Goal: Task Accomplishment & Management: Use online tool/utility

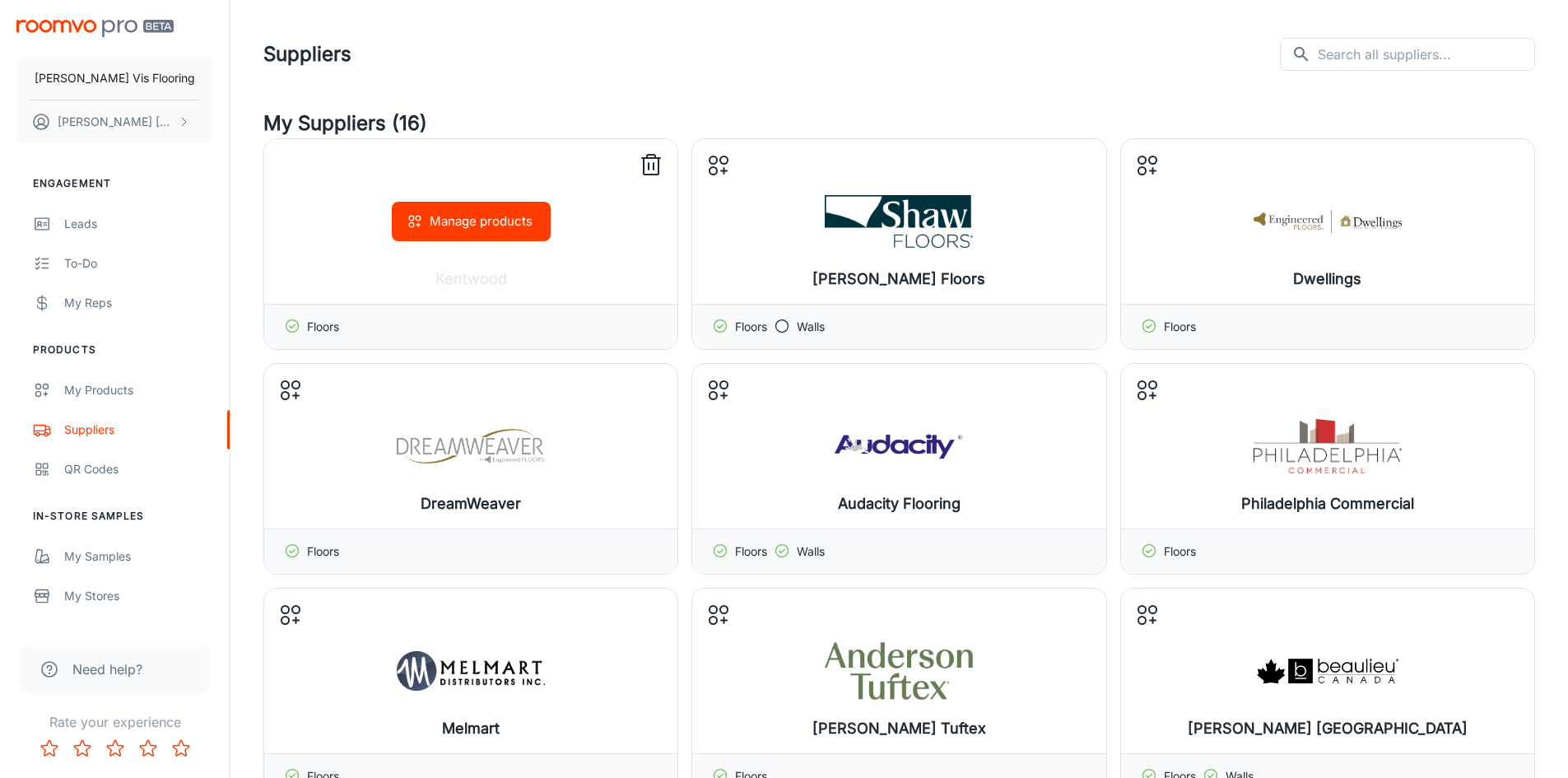
click at [491, 224] on button "Manage products" at bounding box center [470, 221] width 158 height 39
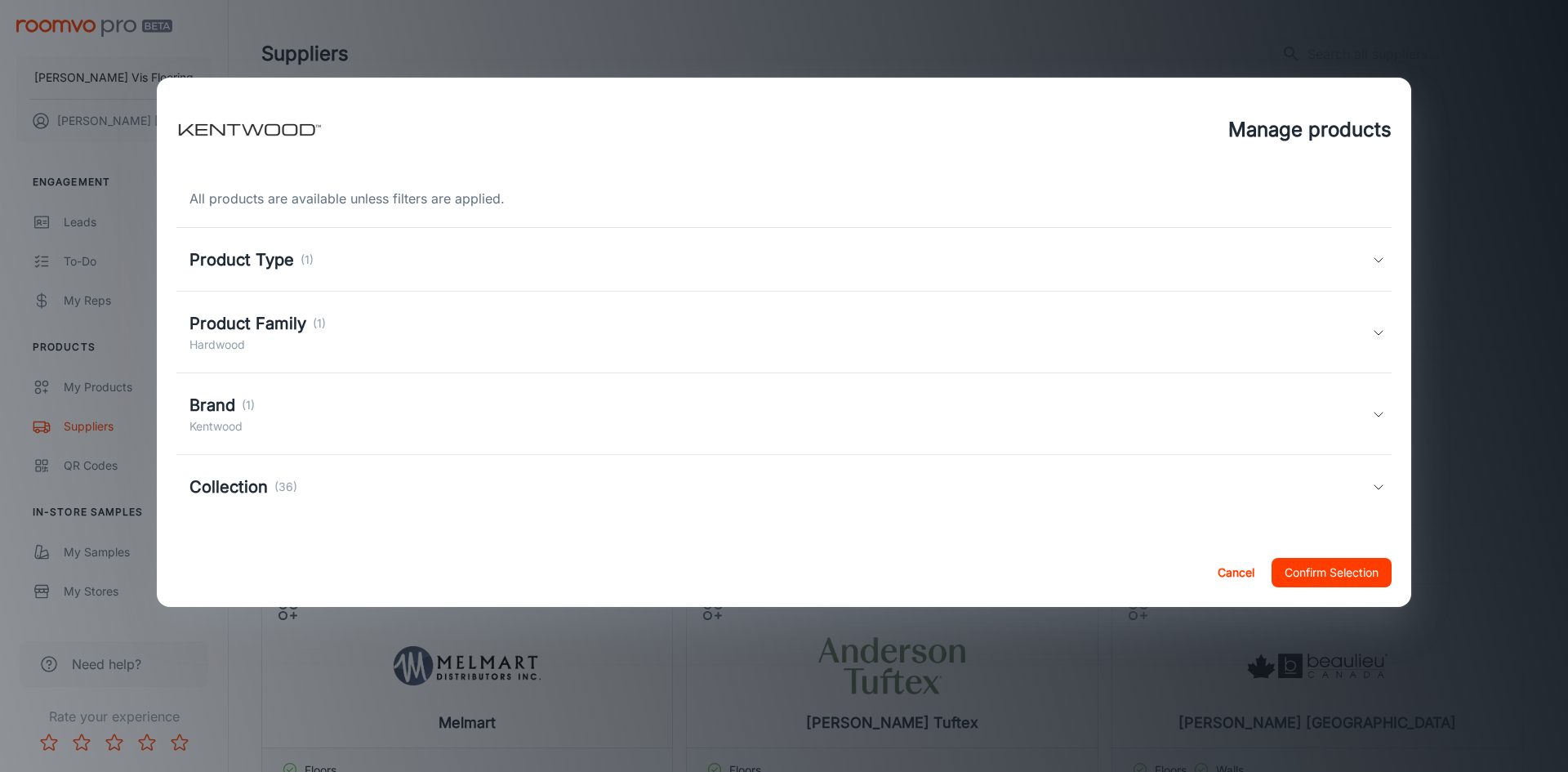
click at [387, 240] on div "Product Type (1)" at bounding box center [783, 260] width 1215 height 63
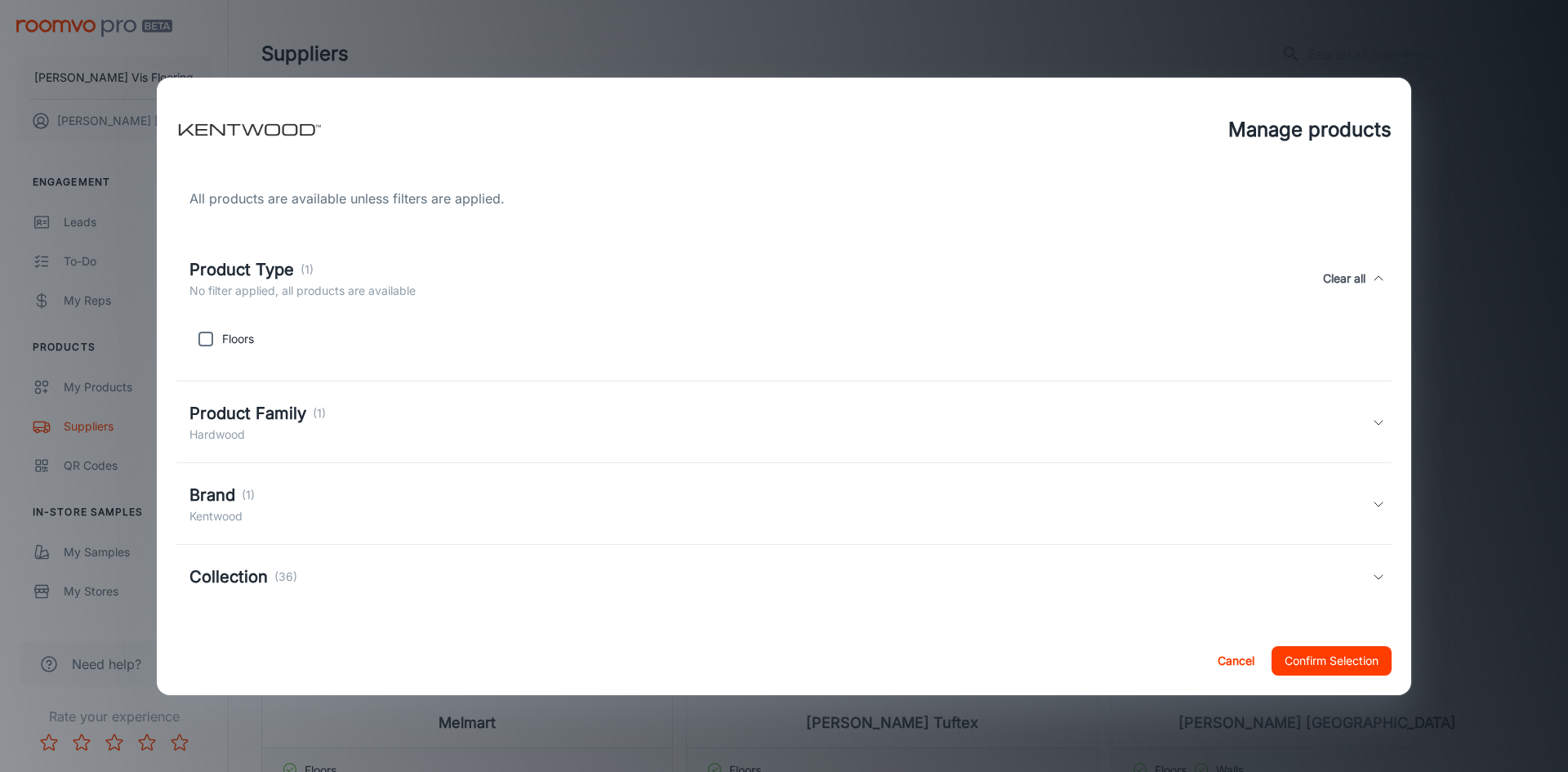
click at [246, 341] on p "Floors" at bounding box center [239, 338] width 32 height 18
click at [213, 339] on input "checkbox" at bounding box center [205, 339] width 32 height 32
checkbox input "true"
drag, startPoint x: 233, startPoint y: 411, endPoint x: 236, endPoint y: 422, distance: 11.4
click at [234, 412] on h5 "Product Family" at bounding box center [247, 413] width 116 height 25
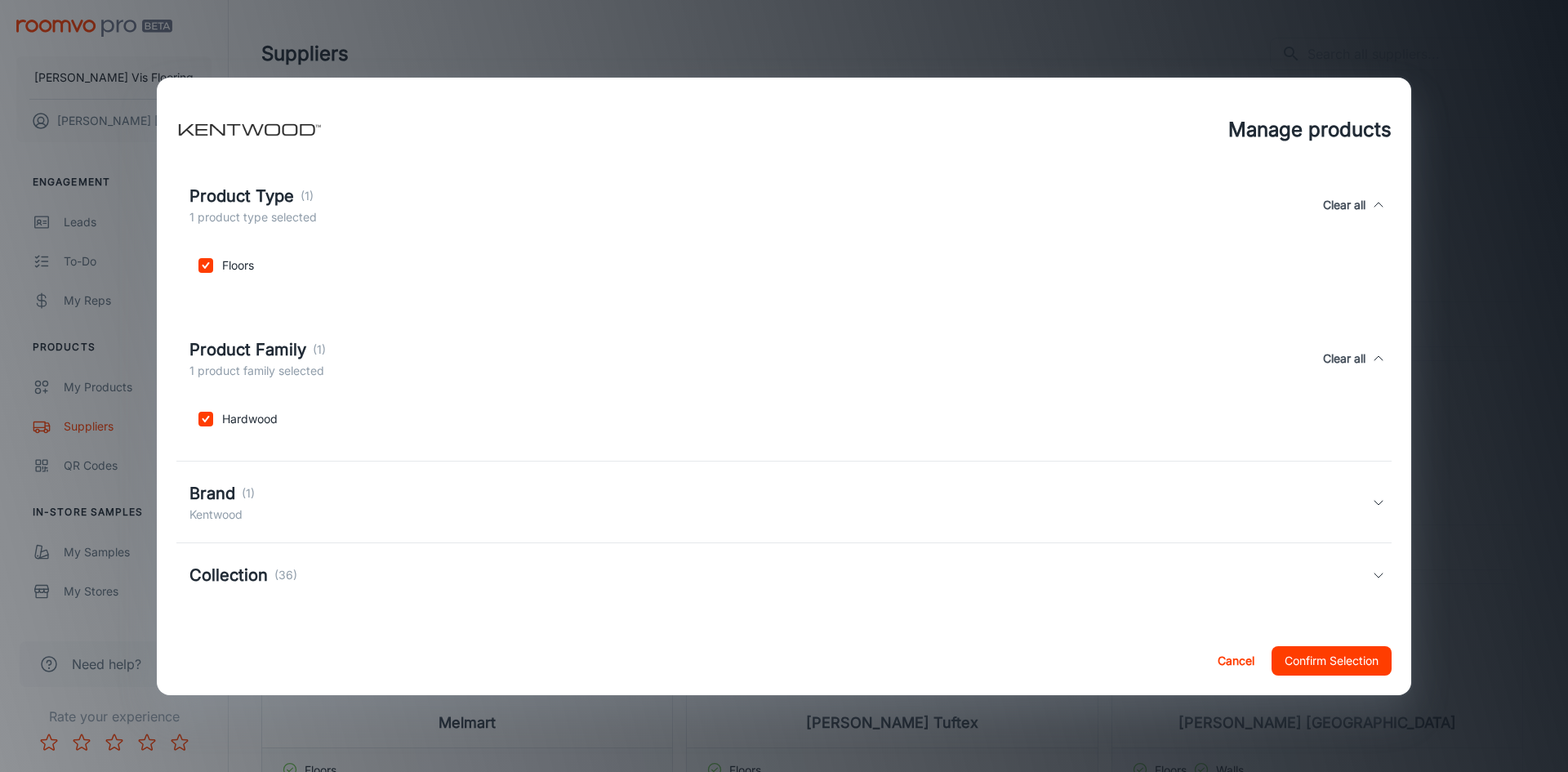
click at [241, 499] on div "Brand (1)" at bounding box center [222, 494] width 65 height 25
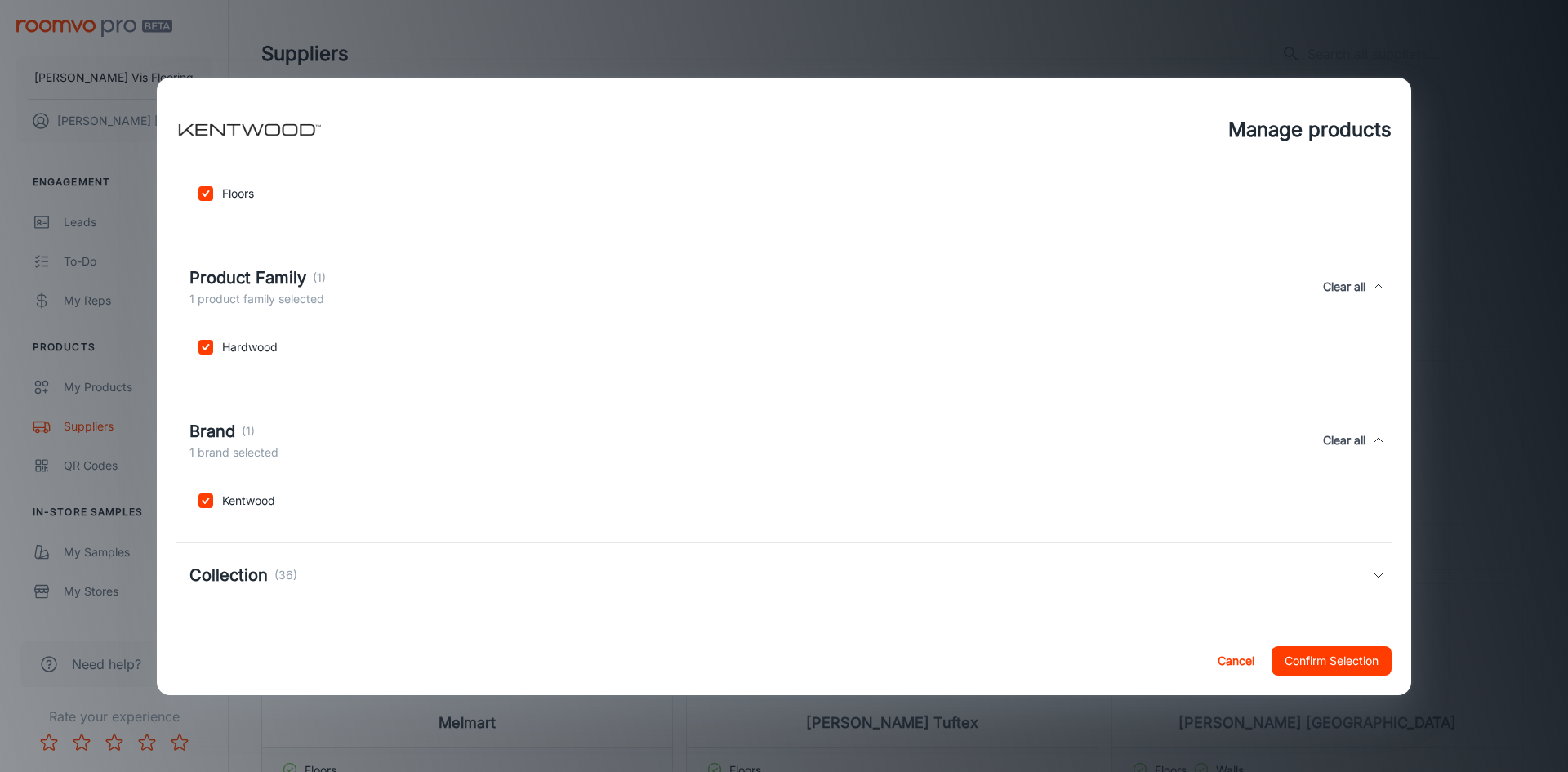
click at [257, 587] on div "Collection (36)" at bounding box center [783, 574] width 1215 height 63
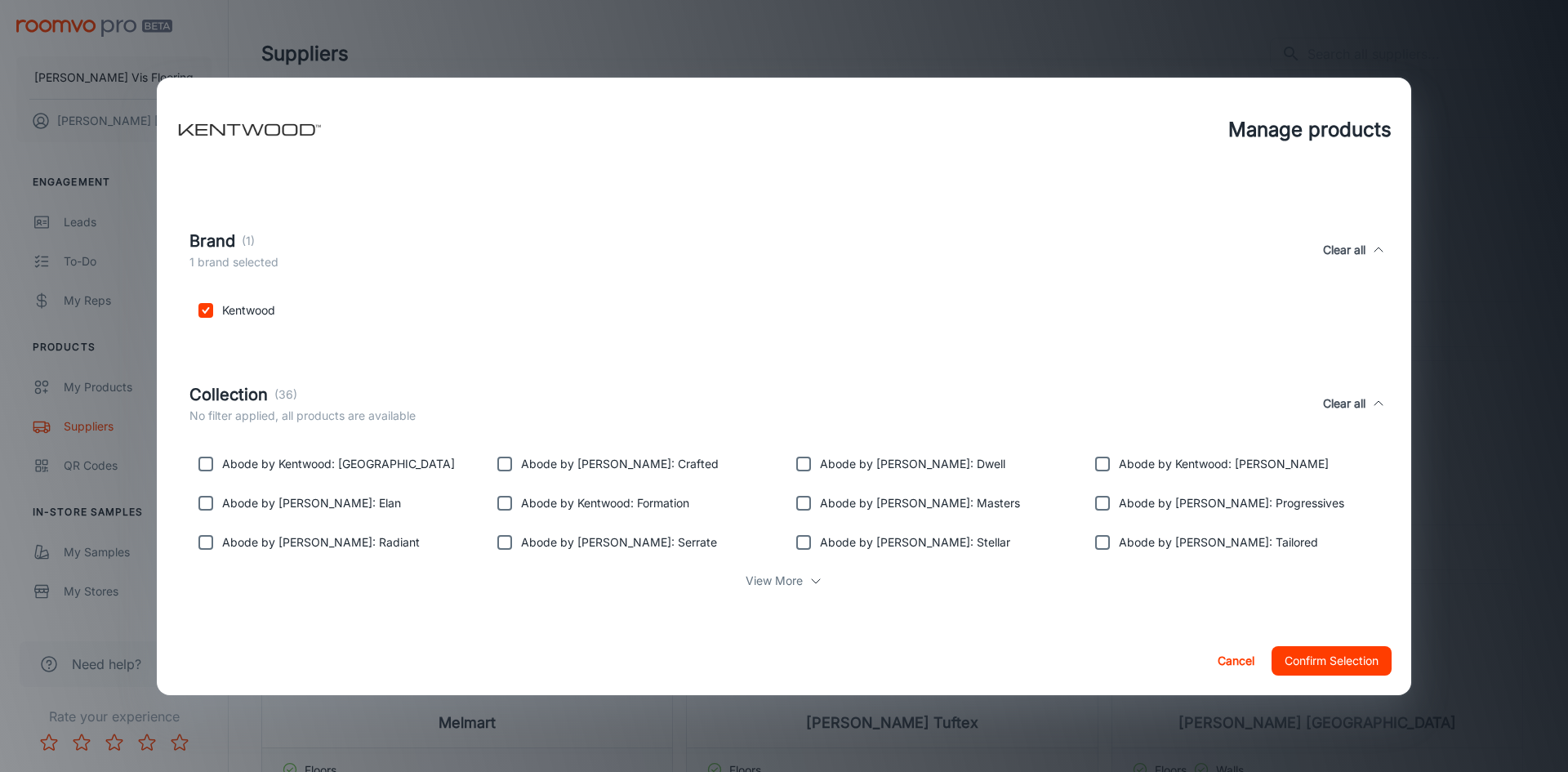
scroll to position [338, 0]
click at [779, 585] on p "View More" at bounding box center [774, 578] width 57 height 18
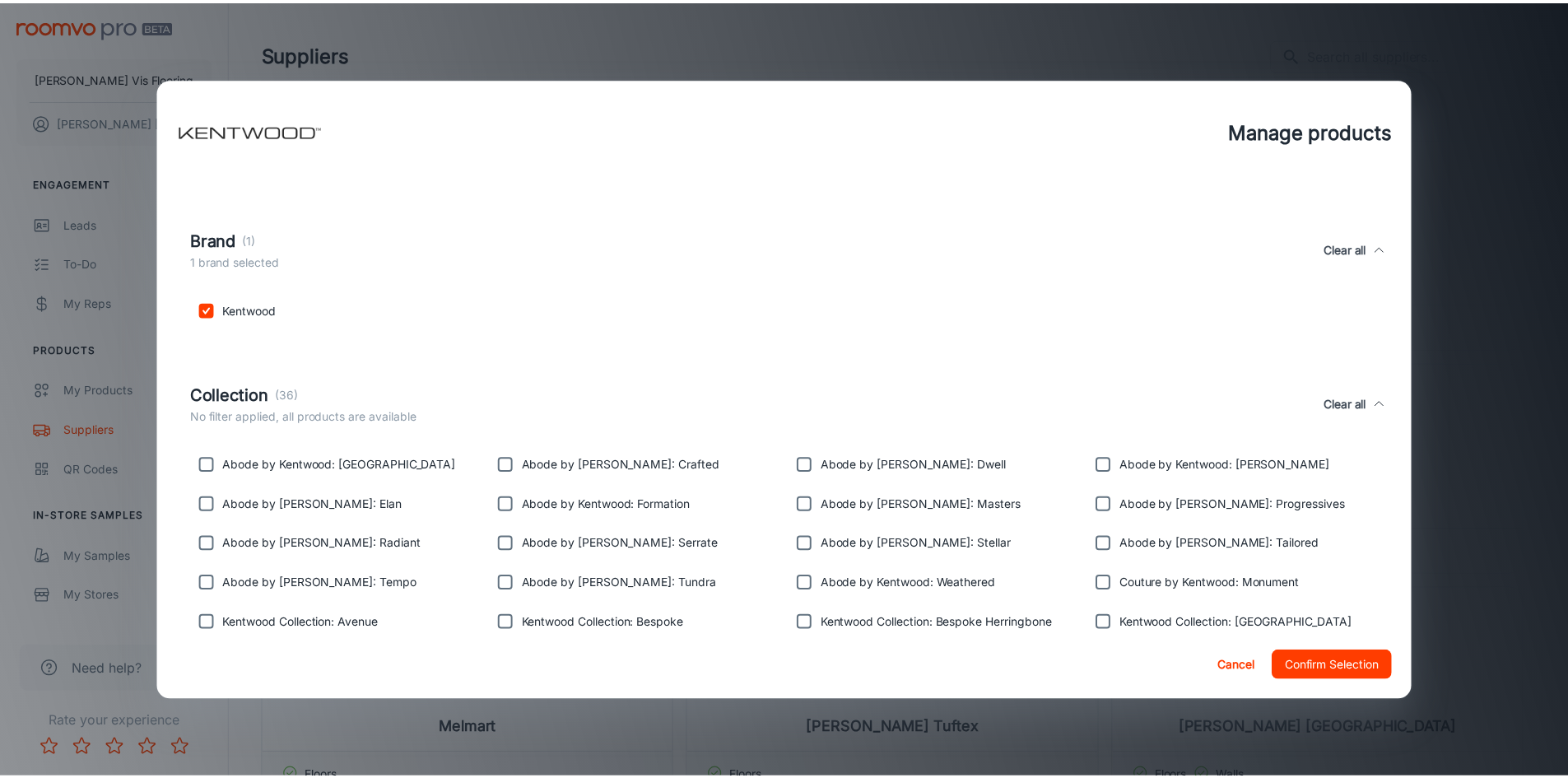
scroll to position [578, 0]
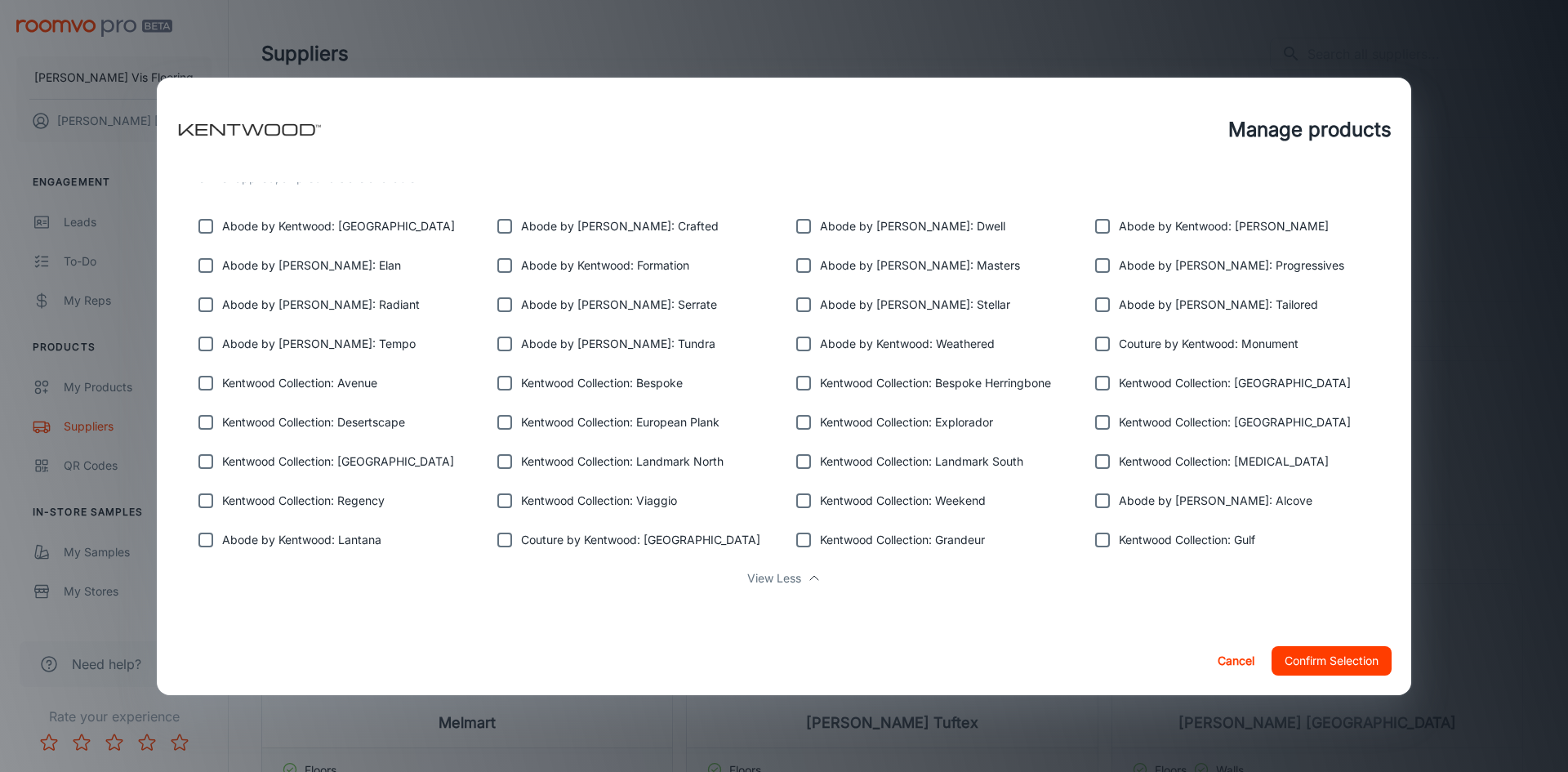
click at [1096, 542] on input "checkbox" at bounding box center [1102, 540] width 32 height 32
checkbox input "true"
click at [1091, 495] on input "checkbox" at bounding box center [1102, 500] width 32 height 32
checkbox input "true"
click at [1099, 460] on input "checkbox" at bounding box center [1102, 461] width 32 height 32
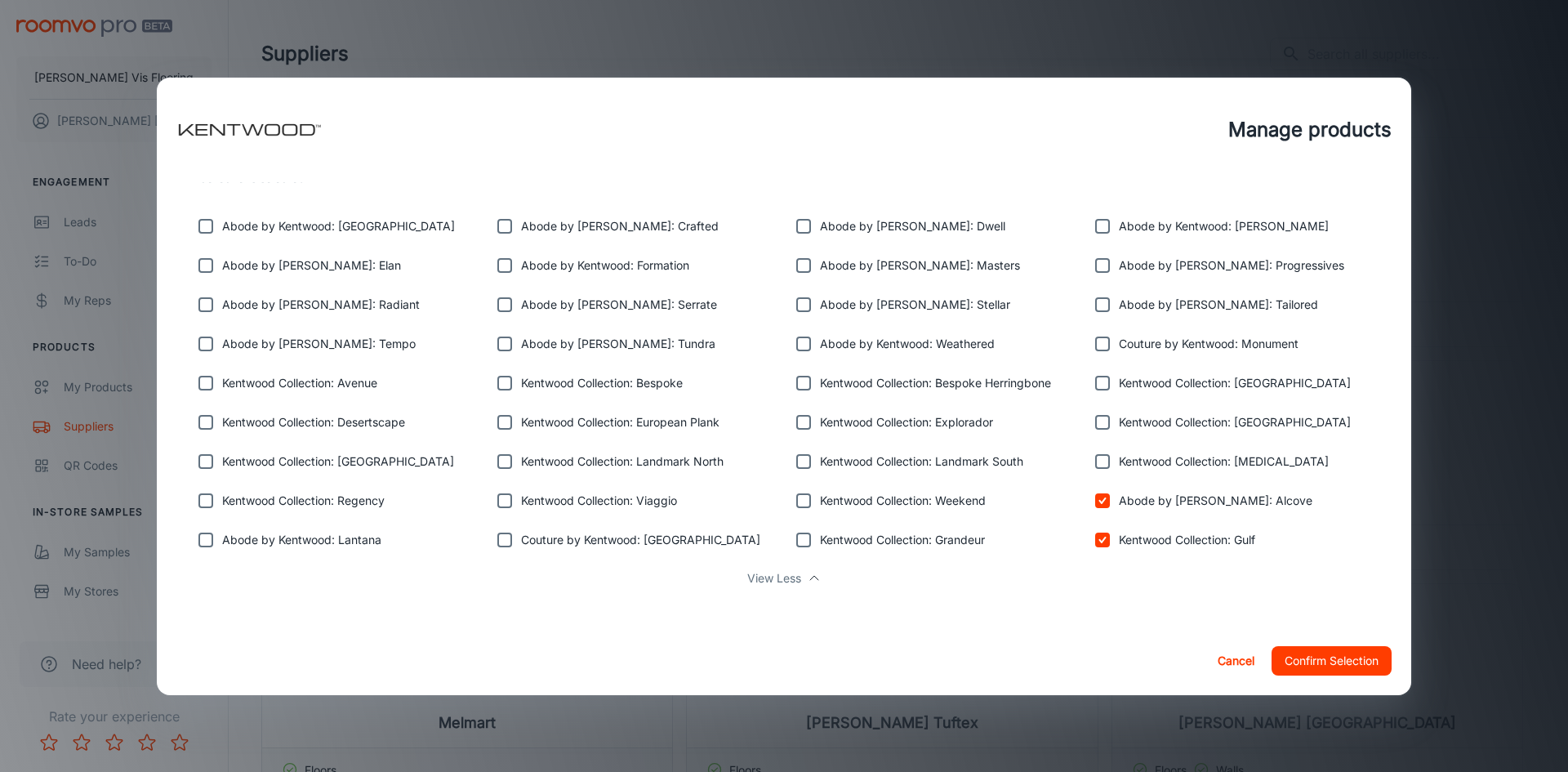
checkbox input "true"
click at [1096, 427] on input "checkbox" at bounding box center [1102, 422] width 32 height 32
checkbox input "true"
click at [1097, 380] on input "checkbox" at bounding box center [1102, 383] width 32 height 32
checkbox input "true"
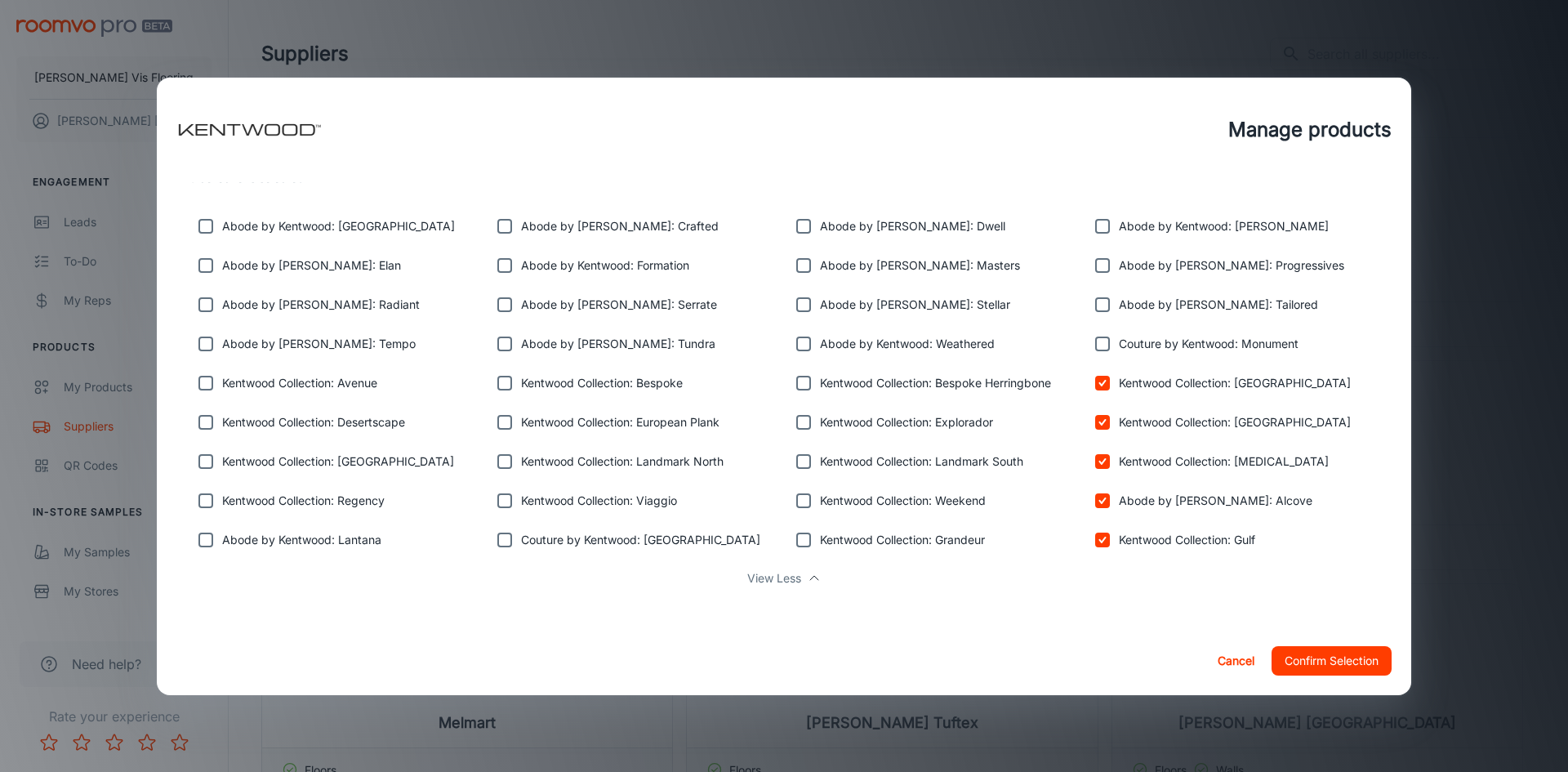
click at [1097, 341] on input "checkbox" at bounding box center [1102, 344] width 32 height 32
checkbox input "true"
click at [1098, 288] on input "checkbox" at bounding box center [1102, 304] width 32 height 32
checkbox input "true"
click at [1097, 276] on input "checkbox" at bounding box center [1102, 265] width 32 height 32
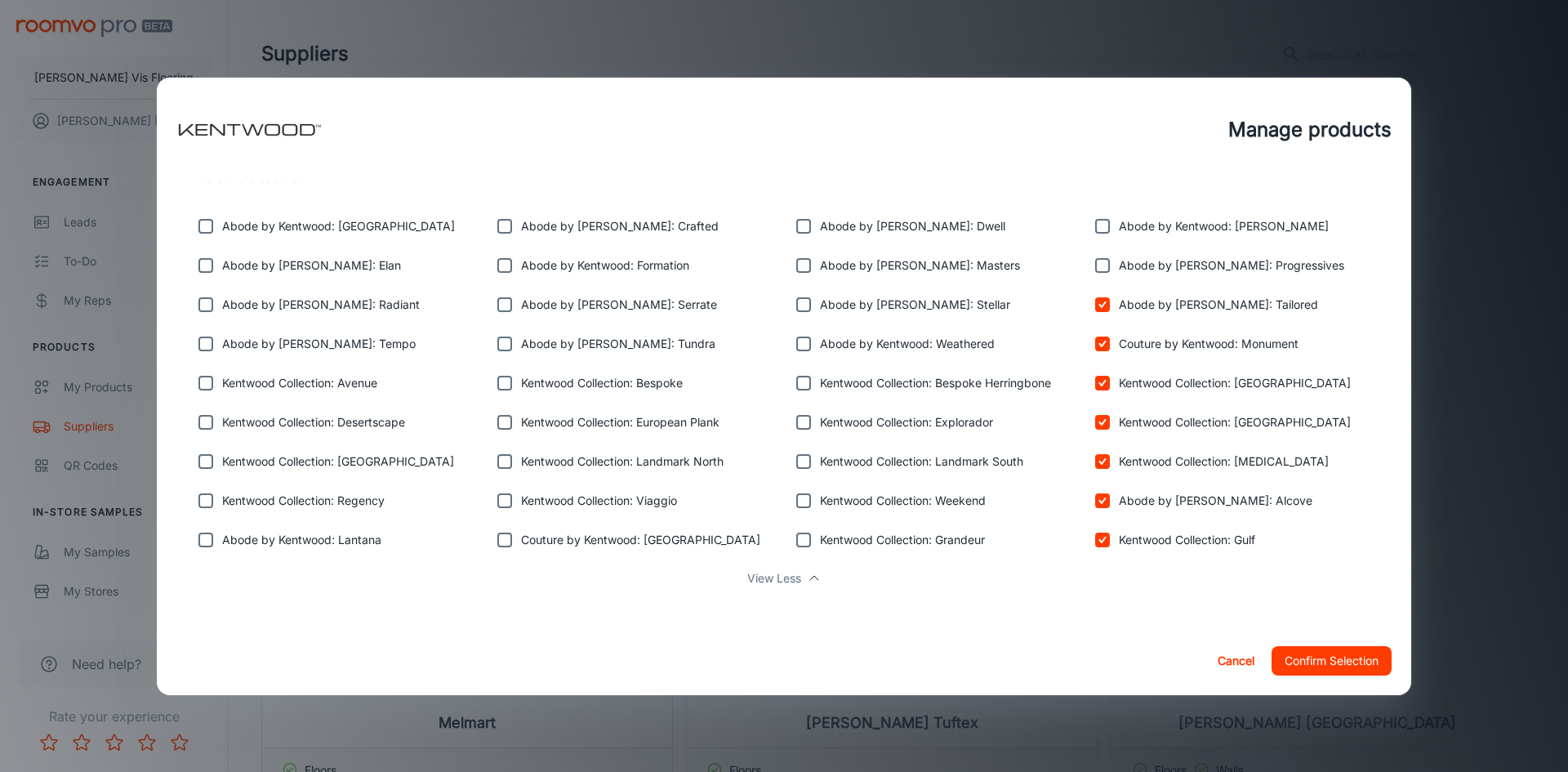
checkbox input "true"
click at [1086, 234] on input "checkbox" at bounding box center [1102, 226] width 32 height 32
checkbox input "true"
click at [803, 225] on input "checkbox" at bounding box center [803, 226] width 32 height 32
checkbox input "true"
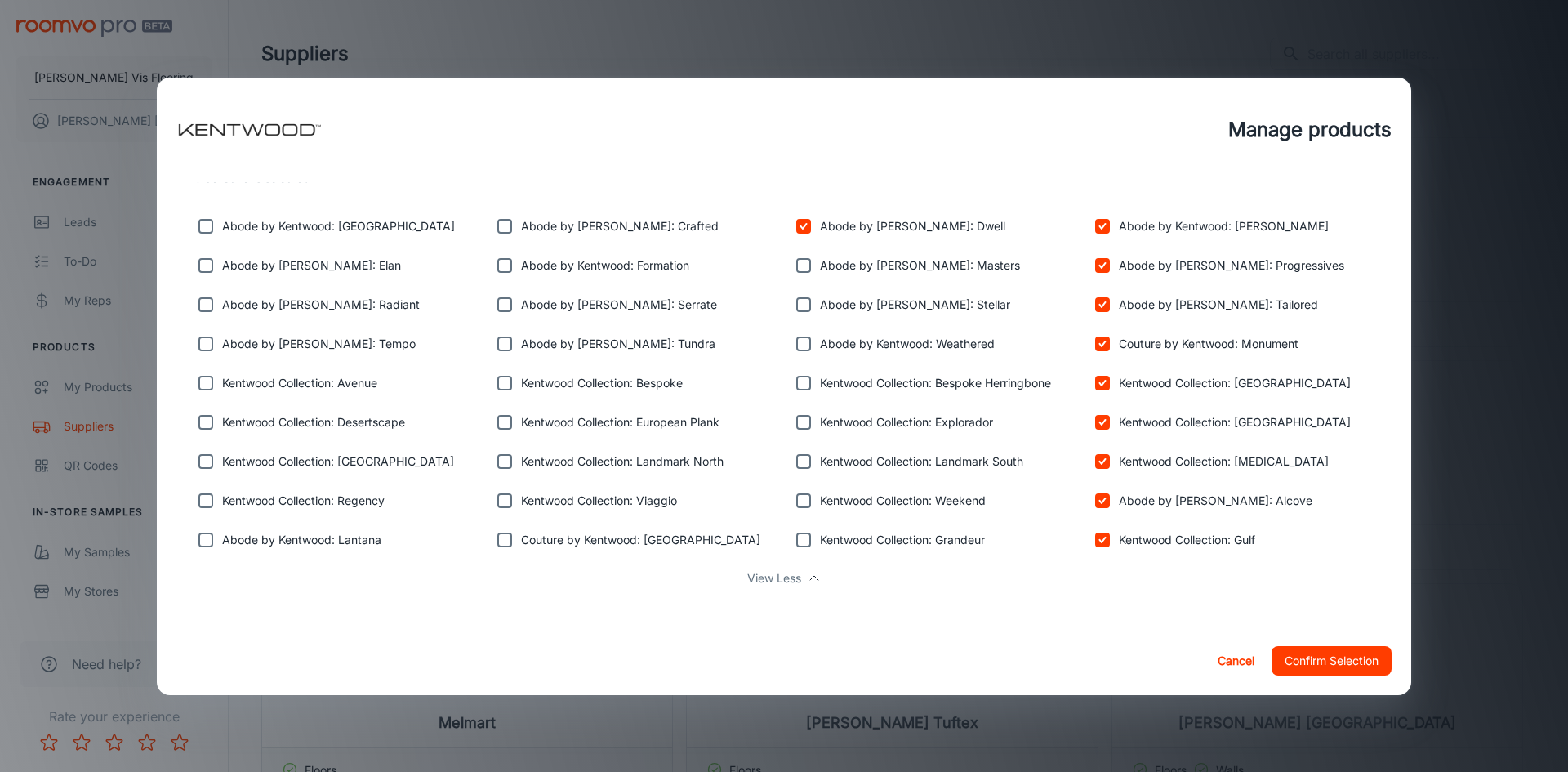
click at [795, 264] on input "checkbox" at bounding box center [803, 265] width 32 height 32
checkbox input "true"
click at [797, 322] on div "Abode by Kentwood: Weathered" at bounding box center [930, 340] width 299 height 39
click at [797, 311] on input "checkbox" at bounding box center [803, 304] width 32 height 32
checkbox input "true"
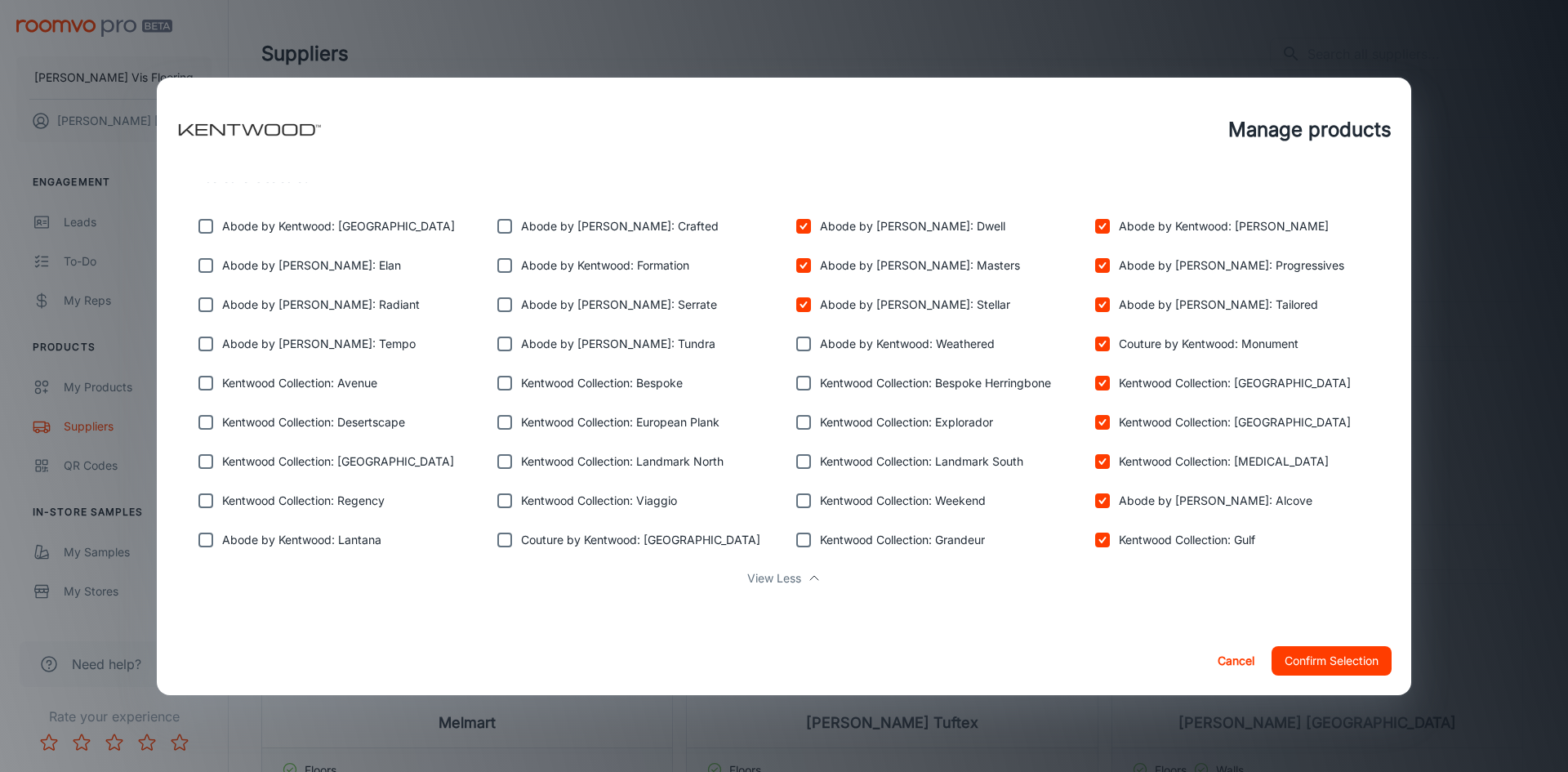
click at [798, 348] on input "checkbox" at bounding box center [803, 344] width 32 height 32
checkbox input "true"
click at [799, 384] on input "checkbox" at bounding box center [803, 383] width 32 height 32
checkbox input "true"
click at [794, 426] on input "checkbox" at bounding box center [803, 422] width 32 height 32
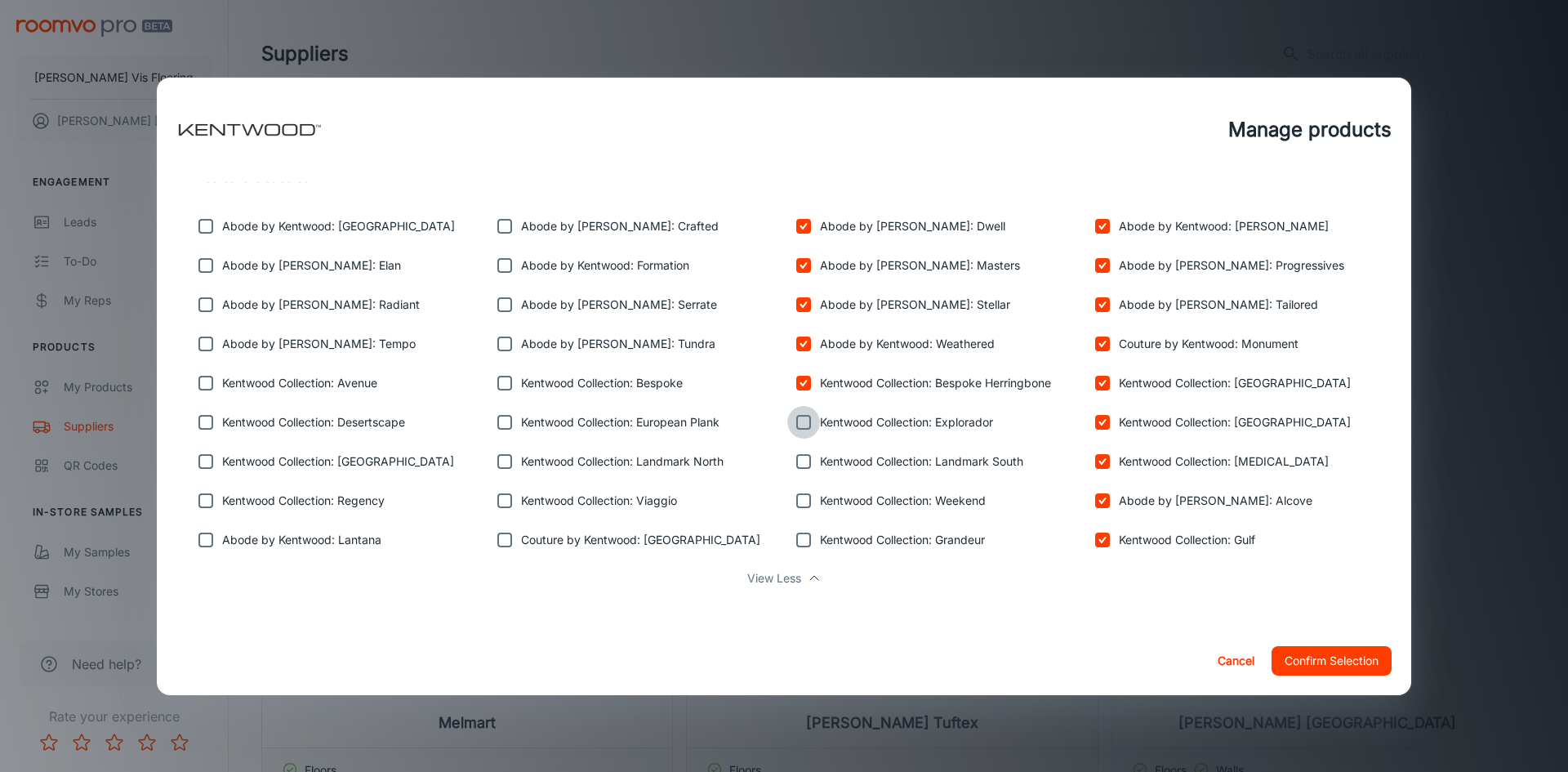
checkbox input "true"
drag, startPoint x: 798, startPoint y: 457, endPoint x: 802, endPoint y: 474, distance: 17.5
click at [799, 457] on input "checkbox" at bounding box center [803, 461] width 32 height 32
checkbox input "true"
drag, startPoint x: 802, startPoint y: 496, endPoint x: 799, endPoint y: 522, distance: 26.2
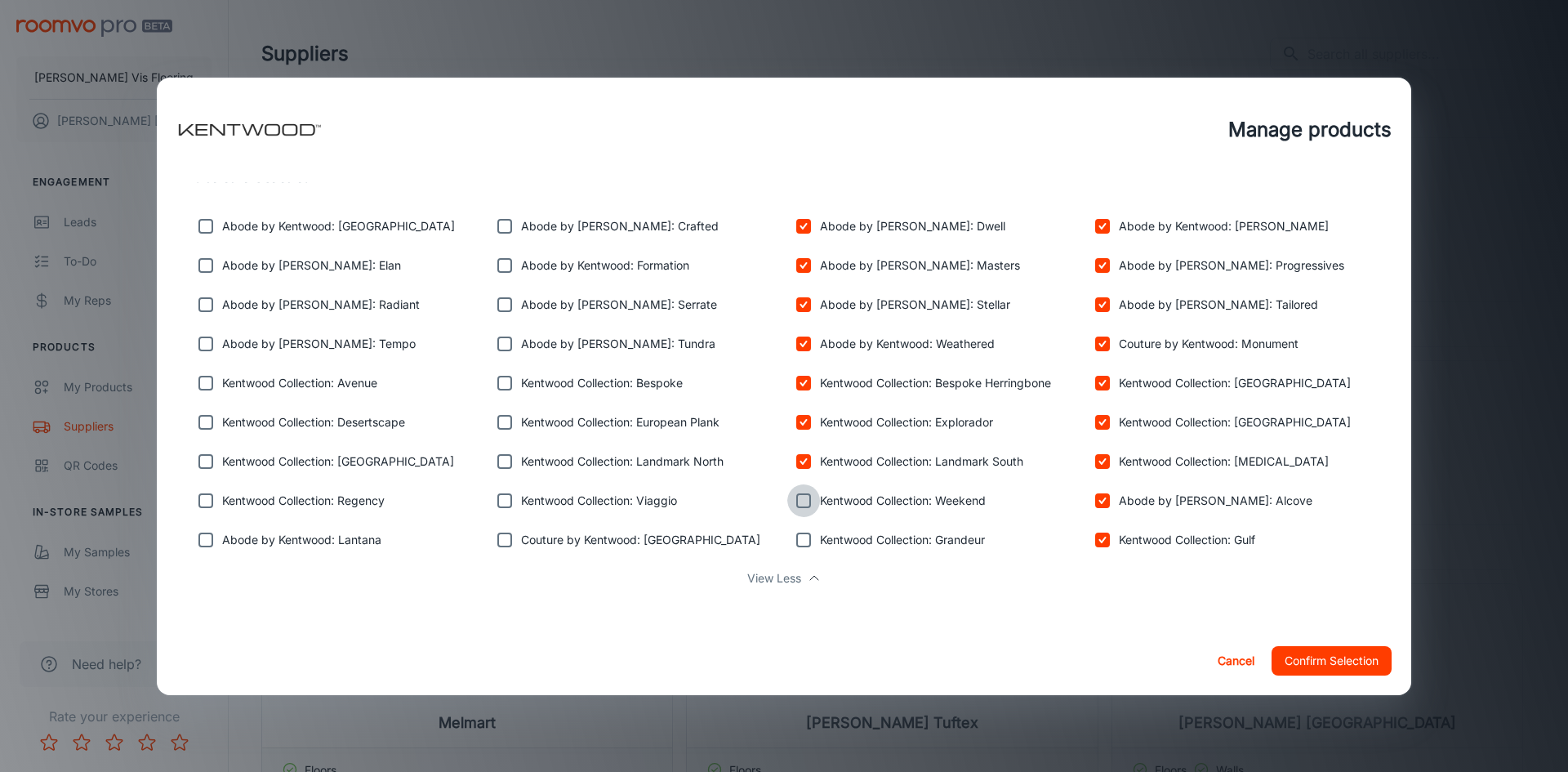
click at [802, 497] on input "checkbox" at bounding box center [803, 500] width 32 height 32
checkbox input "true"
click at [797, 535] on input "checkbox" at bounding box center [803, 540] width 32 height 32
checkbox input "true"
drag, startPoint x: 501, startPoint y: 540, endPoint x: 502, endPoint y: 520, distance: 20.0
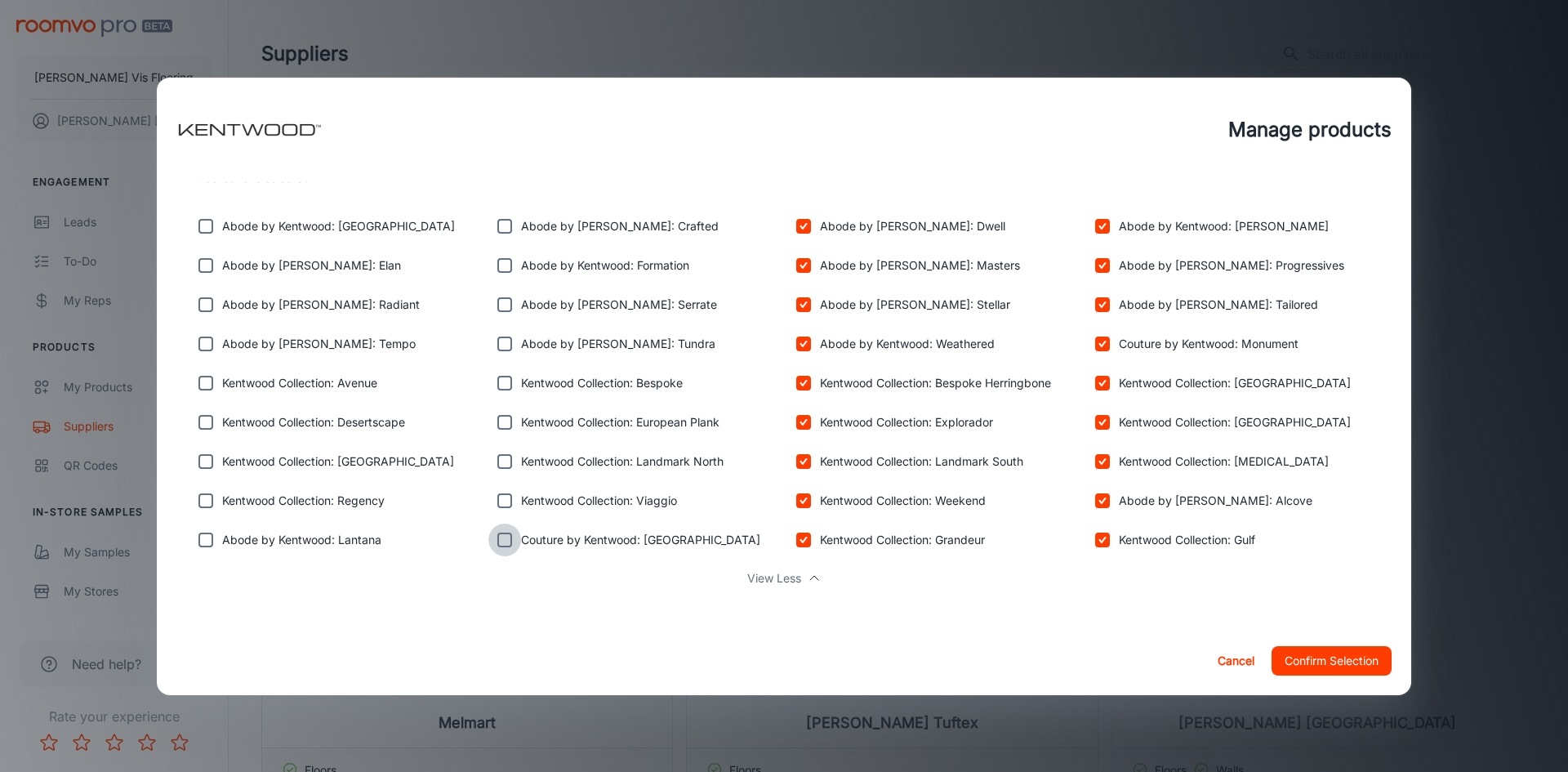
click at [502, 540] on input "checkbox" at bounding box center [505, 540] width 32 height 32
checkbox input "true"
click at [502, 512] on input "checkbox" at bounding box center [505, 500] width 32 height 32
checkbox input "true"
click at [506, 458] on input "checkbox" at bounding box center [505, 461] width 32 height 32
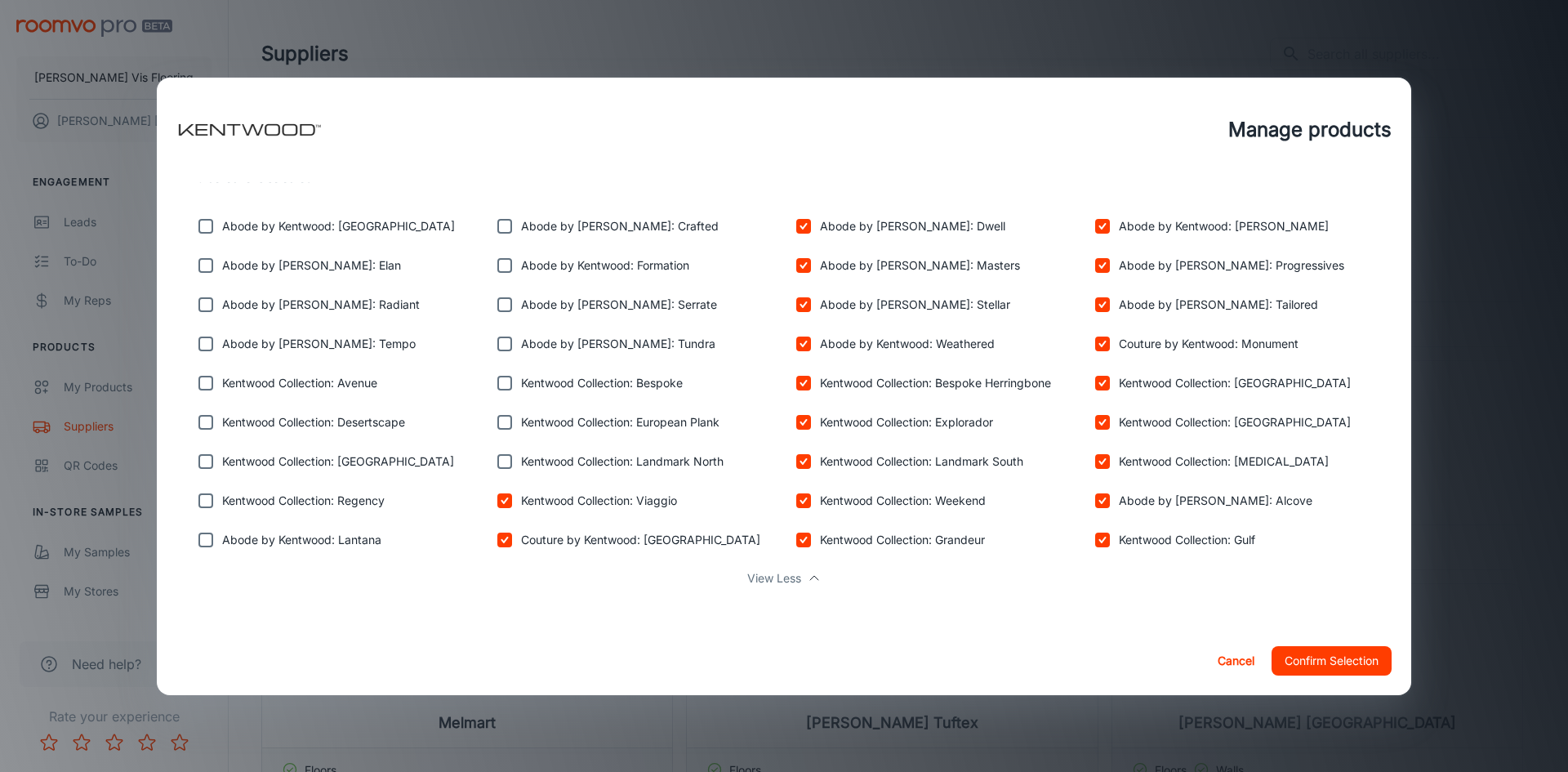
checkbox input "true"
click at [503, 412] on input "checkbox" at bounding box center [505, 422] width 32 height 32
checkbox input "true"
click at [503, 378] on input "checkbox" at bounding box center [505, 383] width 32 height 32
checkbox input "true"
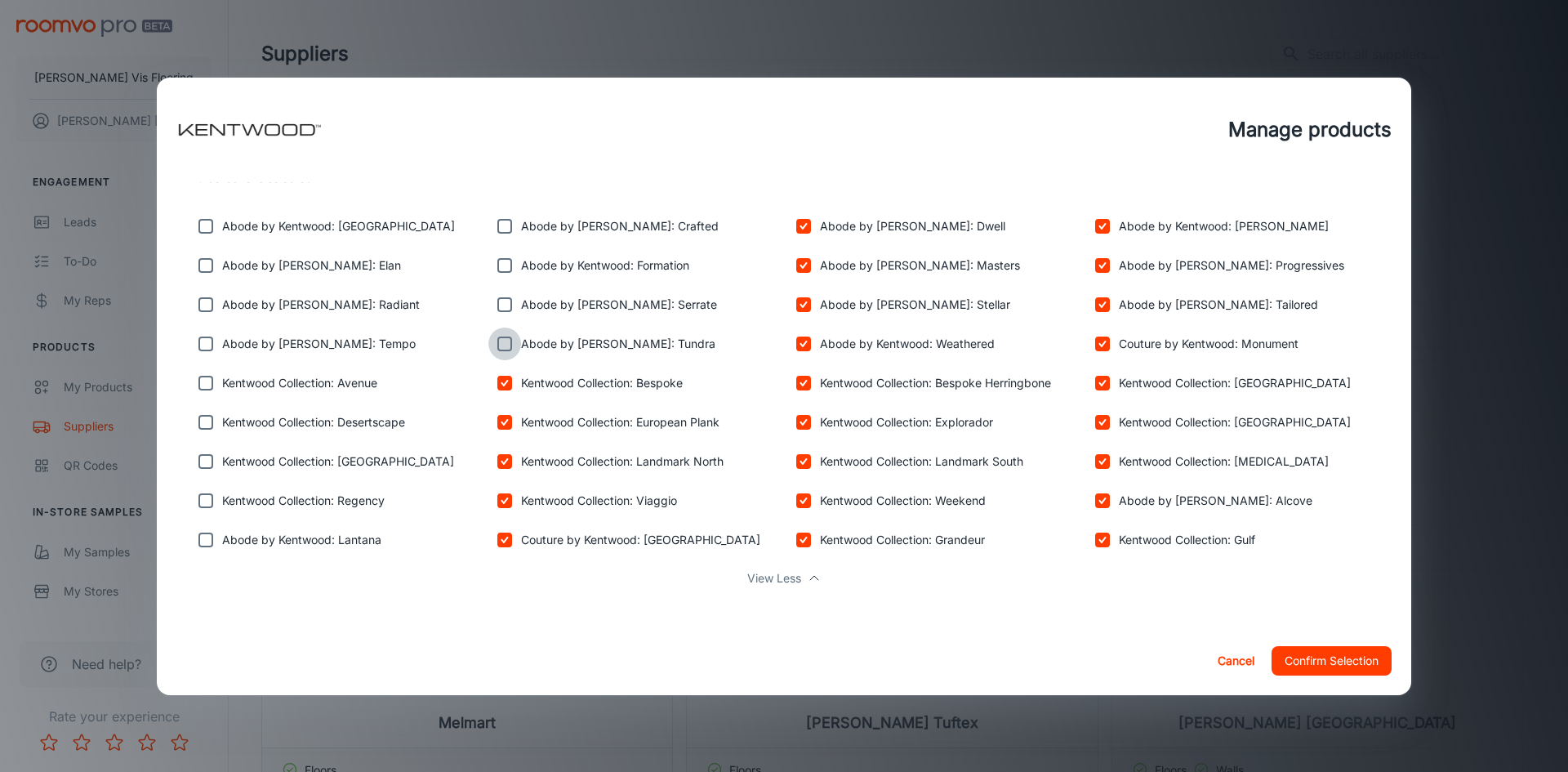
click at [502, 347] on input "checkbox" at bounding box center [505, 344] width 32 height 32
checkbox input "true"
click at [504, 304] on input "checkbox" at bounding box center [505, 304] width 32 height 32
checkbox input "true"
click at [507, 260] on input "checkbox" at bounding box center [505, 265] width 32 height 32
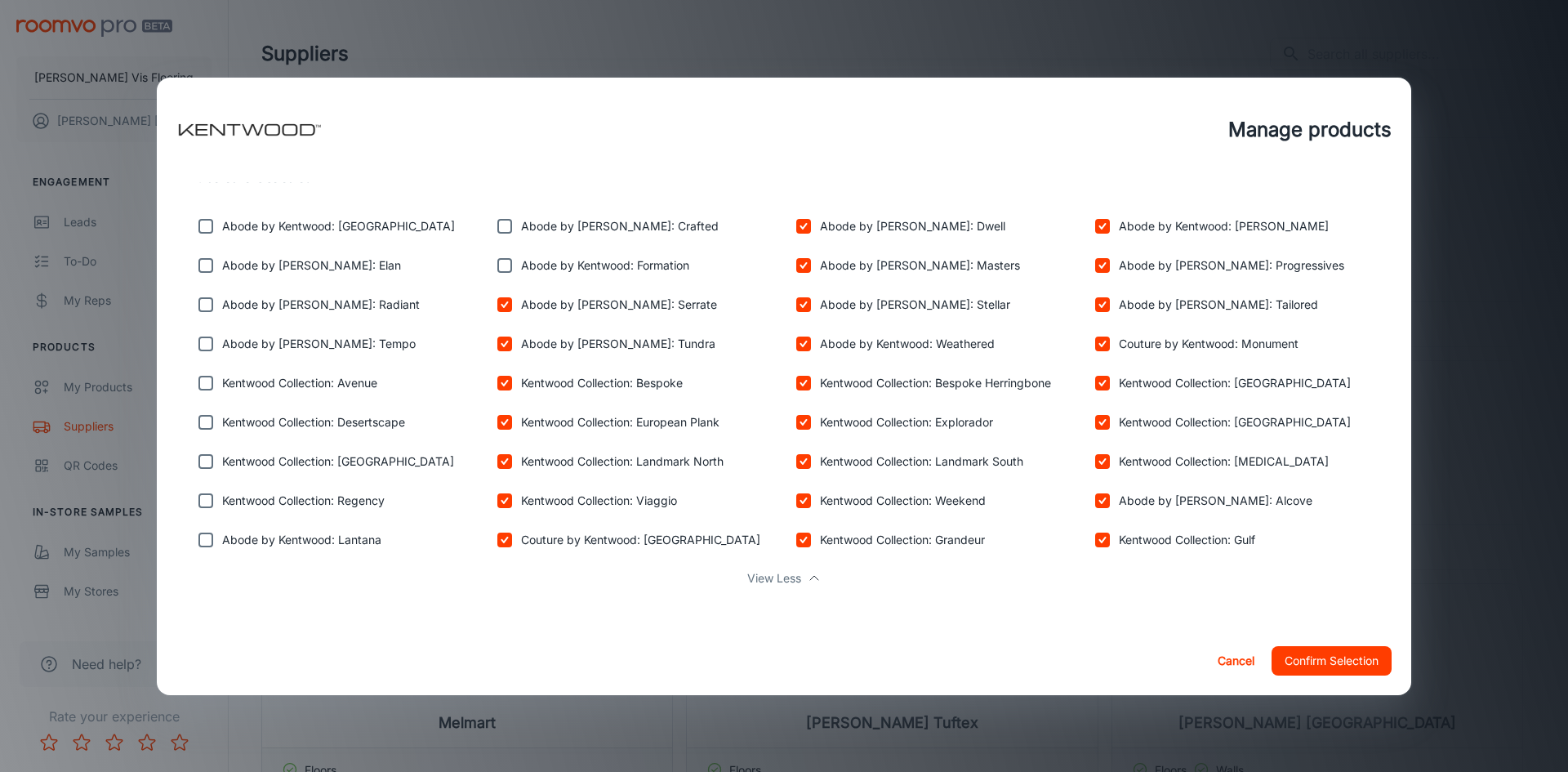
checkbox input "true"
click at [507, 229] on input "checkbox" at bounding box center [505, 226] width 32 height 32
checkbox input "true"
click at [205, 227] on input "checkbox" at bounding box center [205, 226] width 32 height 32
checkbox input "true"
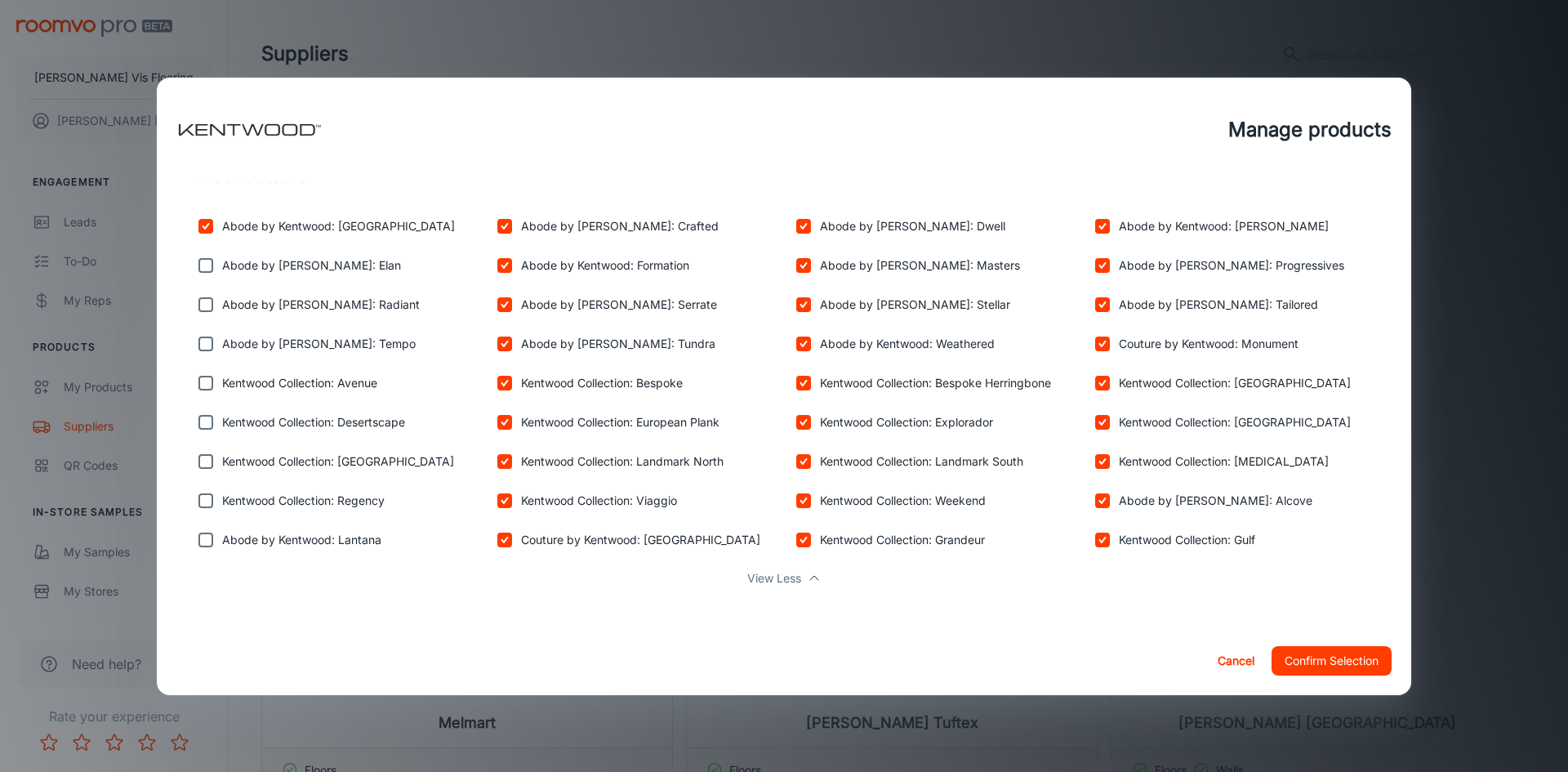
click at [211, 268] on input "checkbox" at bounding box center [205, 265] width 32 height 32
checkbox input "true"
click at [211, 310] on input "checkbox" at bounding box center [205, 304] width 32 height 32
checkbox input "true"
click at [211, 339] on input "checkbox" at bounding box center [205, 344] width 32 height 32
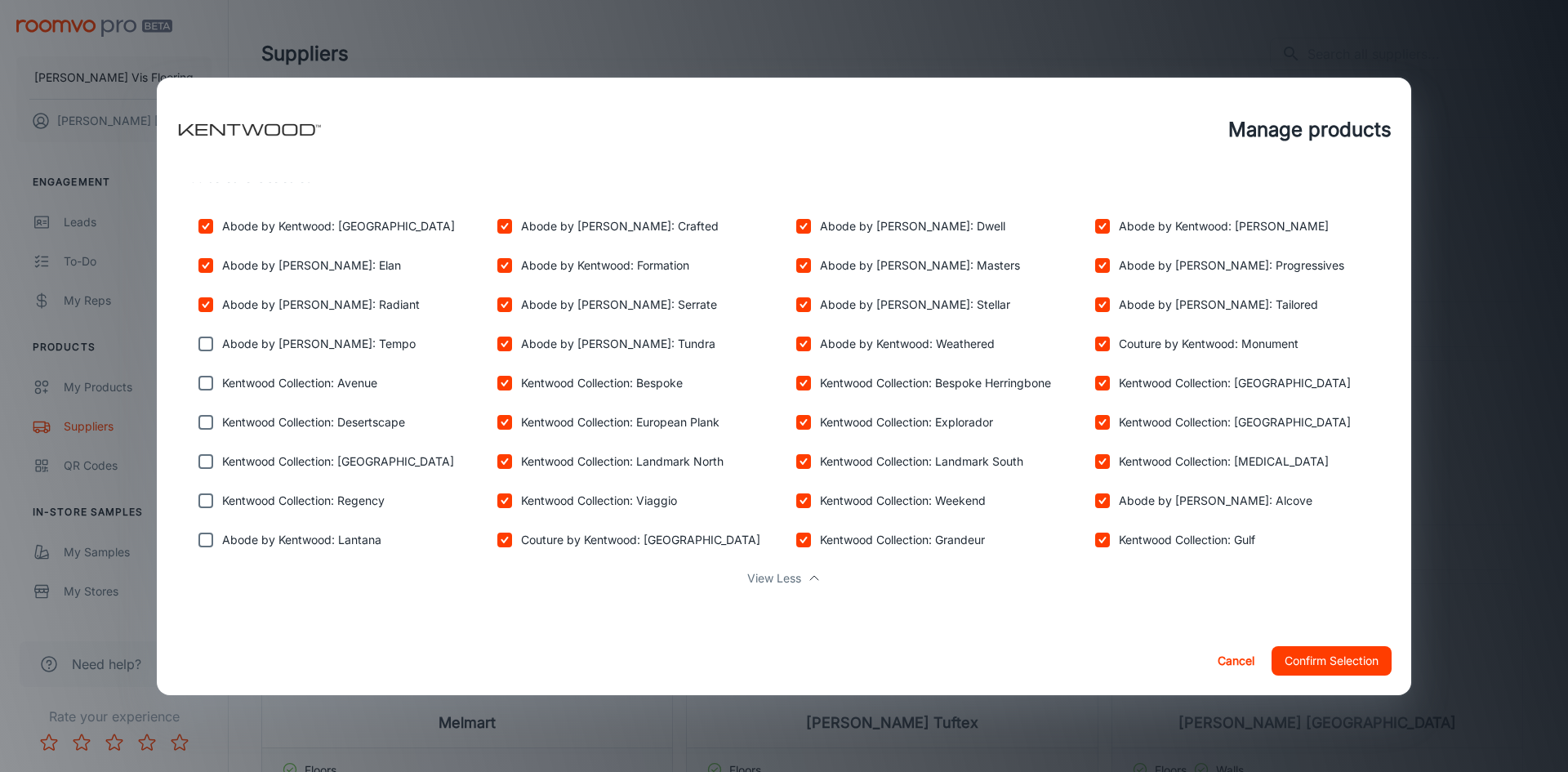
checkbox input "true"
click at [216, 381] on input "checkbox" at bounding box center [205, 383] width 32 height 32
checkbox input "true"
click at [216, 417] on input "checkbox" at bounding box center [205, 422] width 32 height 32
checkbox input "true"
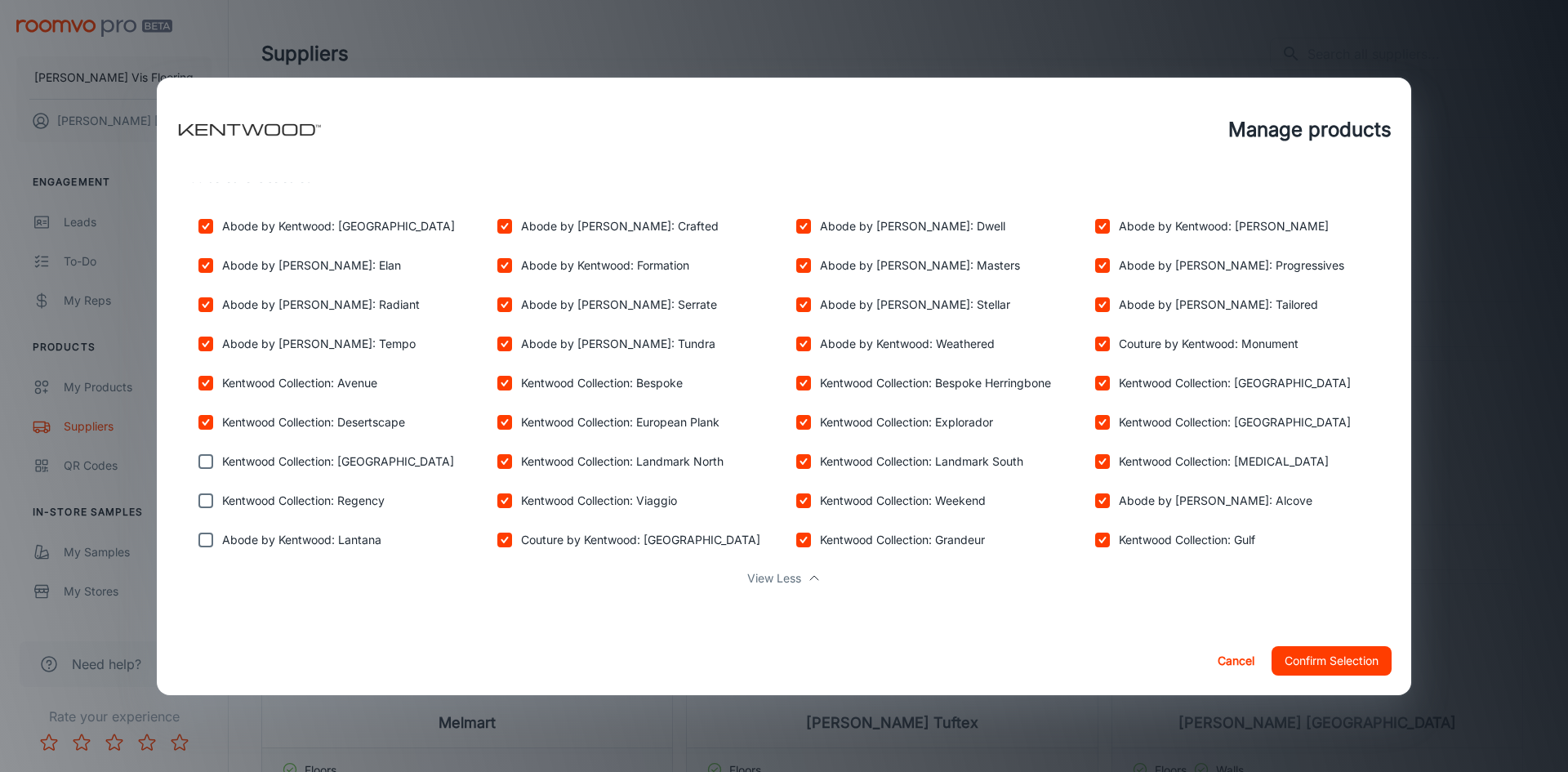
drag, startPoint x: 211, startPoint y: 458, endPoint x: 208, endPoint y: 481, distance: 23.2
click at [212, 458] on input "checkbox" at bounding box center [205, 461] width 32 height 32
checkbox input "true"
click at [208, 490] on input "checkbox" at bounding box center [205, 500] width 32 height 32
checkbox input "true"
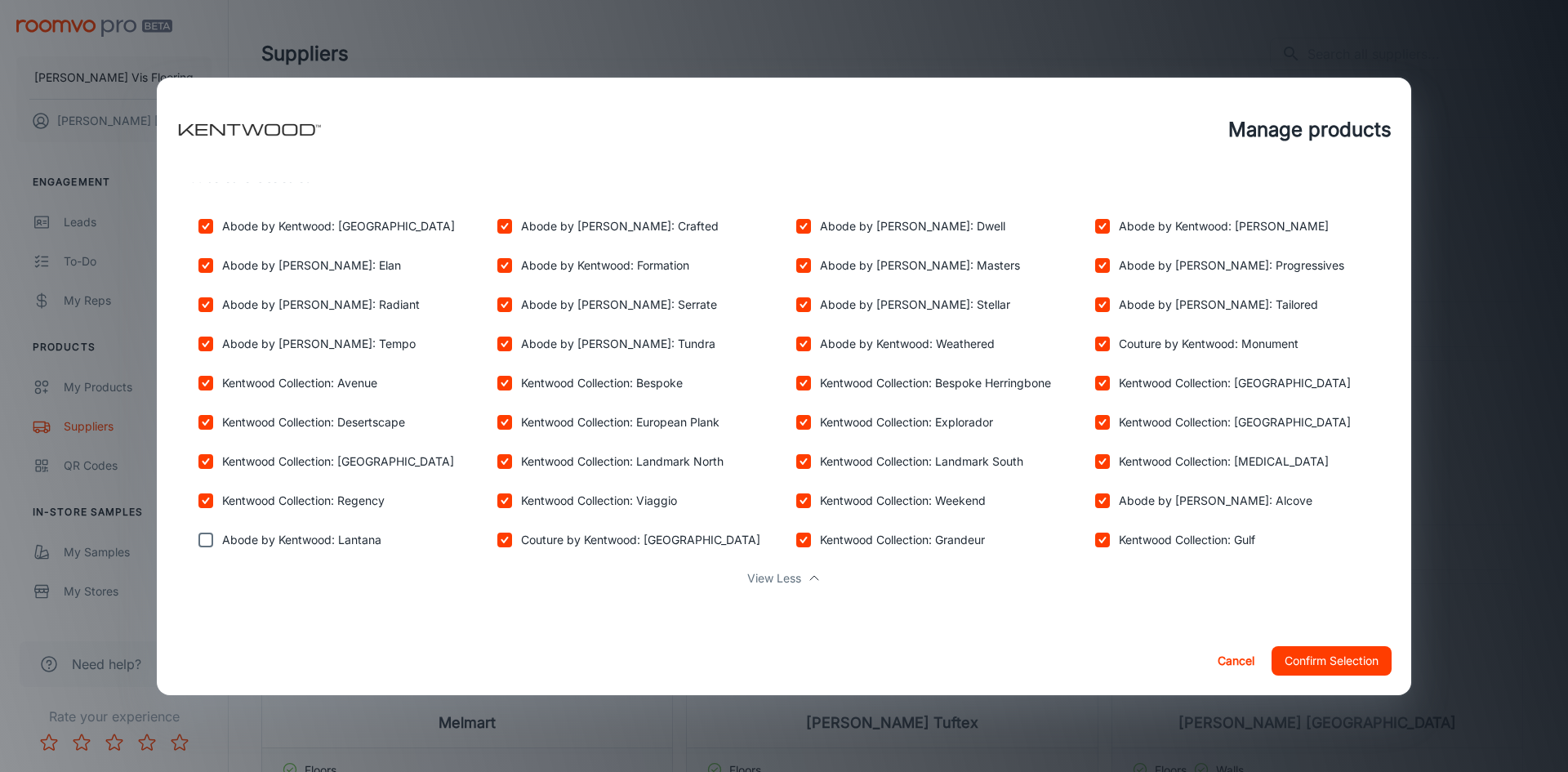
click at [207, 526] on input "checkbox" at bounding box center [205, 540] width 32 height 32
checkbox input "true"
click at [1288, 661] on button "Confirm Selection" at bounding box center [1331, 660] width 120 height 29
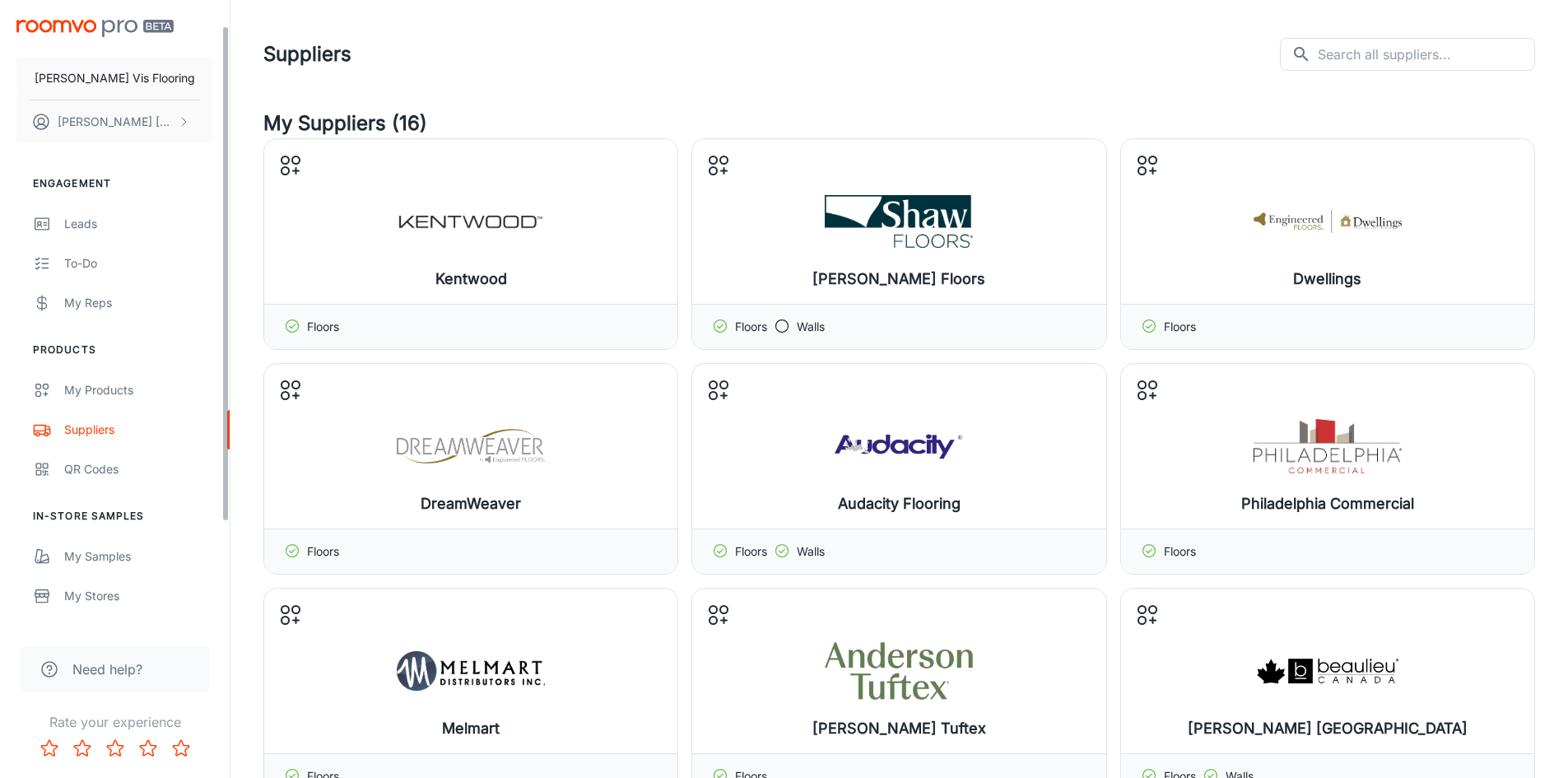
scroll to position [164, 0]
